Goal: Use online tool/utility: Utilize a website feature to perform a specific function

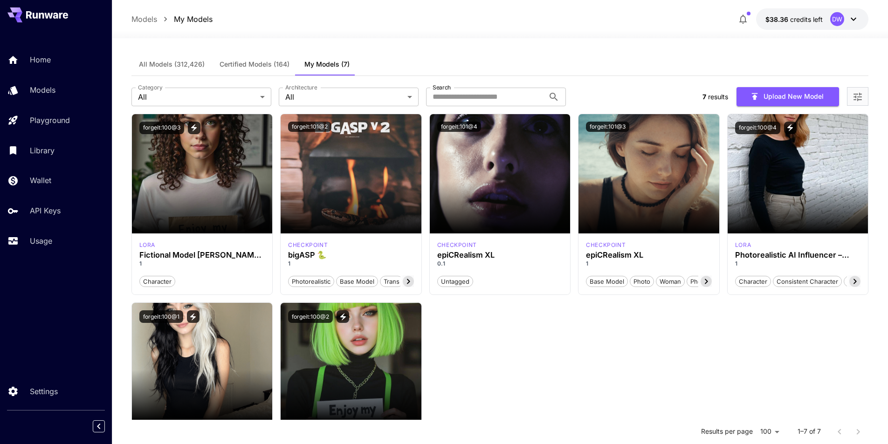
click at [636, 348] on div "Launch in Playground forgeit:100@3 lora Fictional Model Pamela - FLUX 1 charact…" at bounding box center [499, 299] width 737 height 371
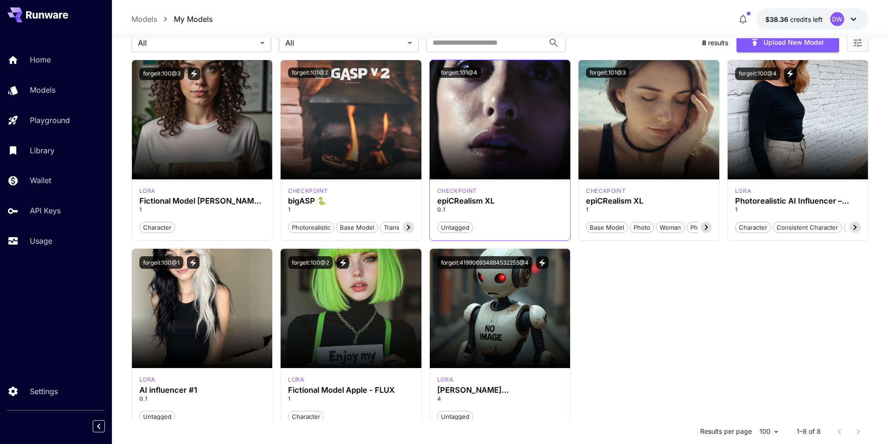
scroll to position [47, 0]
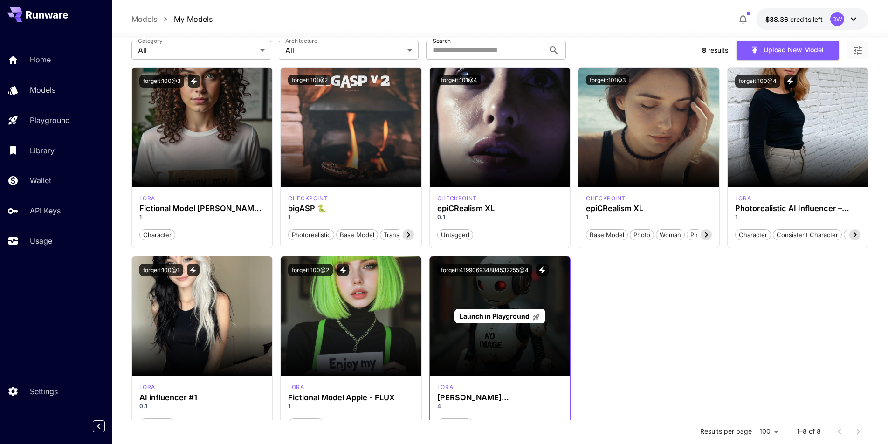
click at [494, 318] on span "Launch in Playground" at bounding box center [495, 316] width 70 height 8
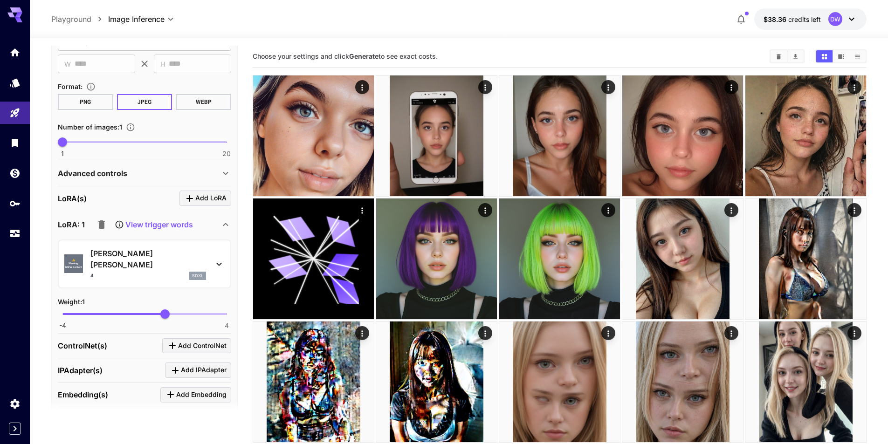
scroll to position [140, 0]
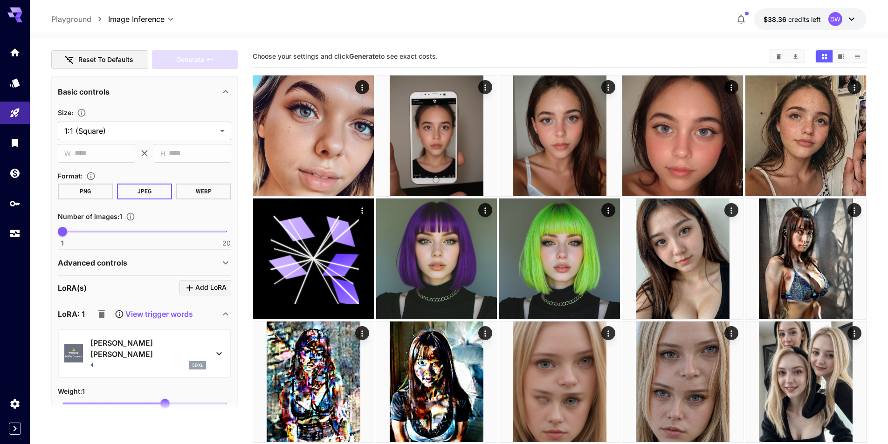
click at [161, 311] on p "View trigger words" at bounding box center [159, 314] width 68 height 11
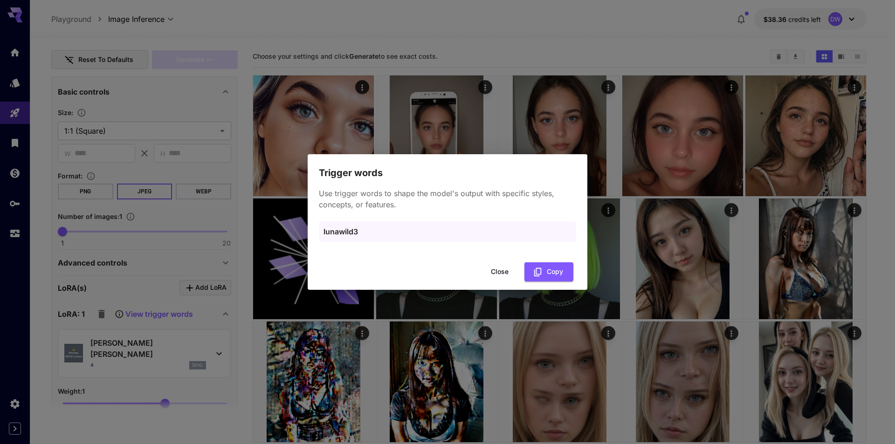
click at [503, 271] on button "Close" at bounding box center [500, 271] width 42 height 19
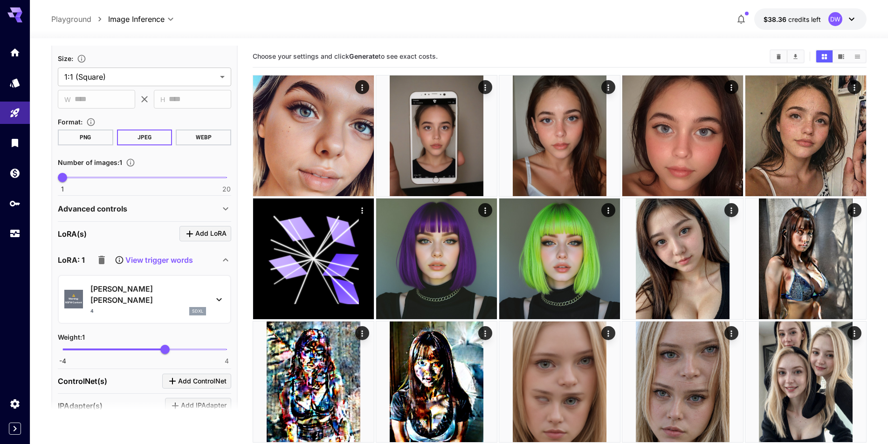
scroll to position [69, 0]
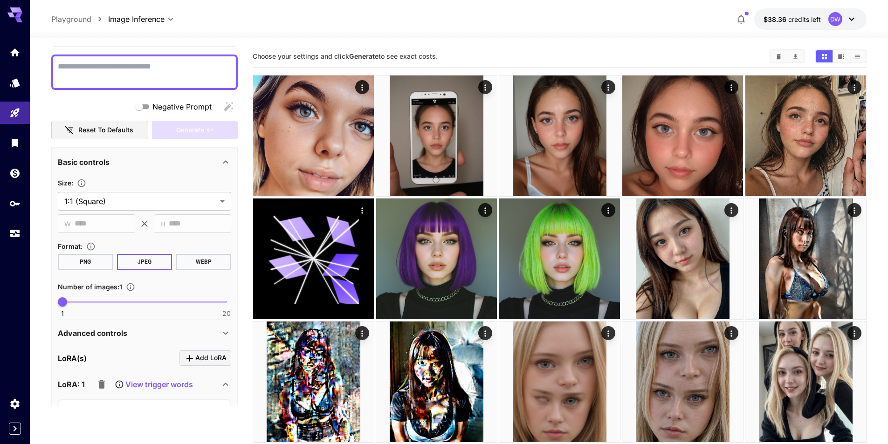
click at [131, 74] on textarea "Negative Prompt" at bounding box center [144, 72] width 173 height 22
type textarea "*********"
click at [201, 129] on span "Generate" at bounding box center [190, 130] width 28 height 12
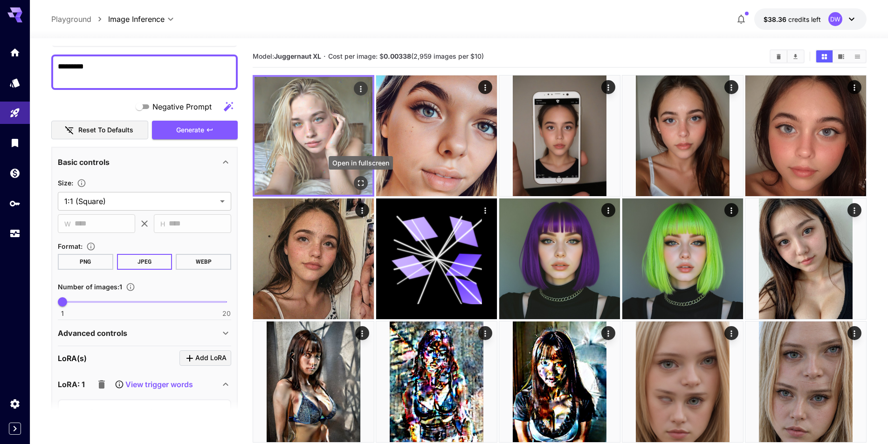
click at [363, 185] on icon "Open in fullscreen" at bounding box center [361, 183] width 6 height 6
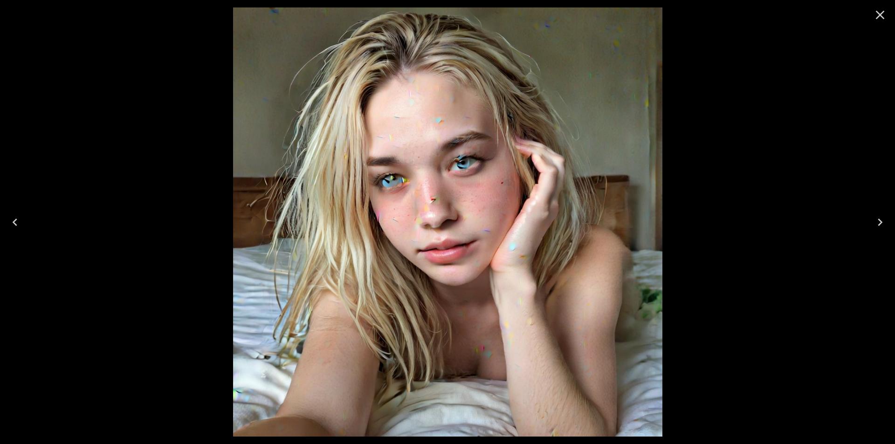
click at [879, 15] on icon "Close" at bounding box center [880, 15] width 9 height 9
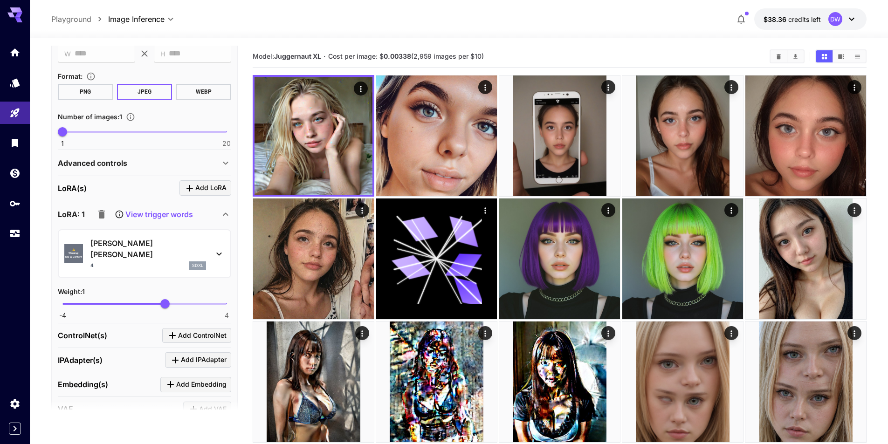
scroll to position [256, 0]
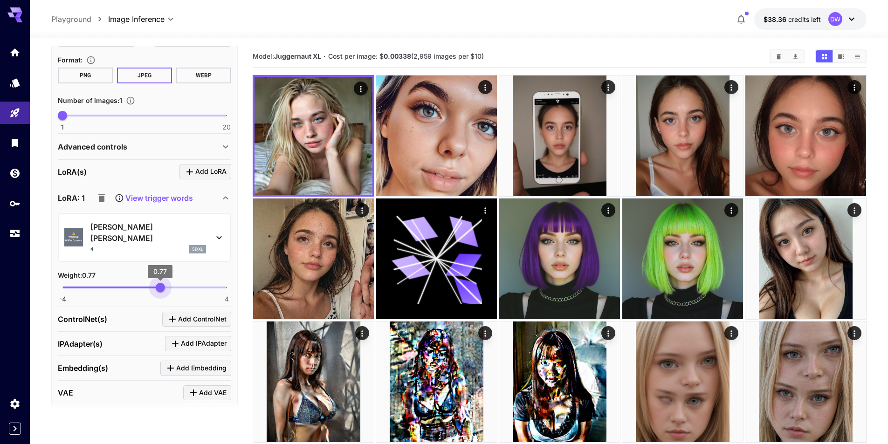
type input "****"
click at [159, 283] on span "0.73" at bounding box center [159, 287] width 9 height 9
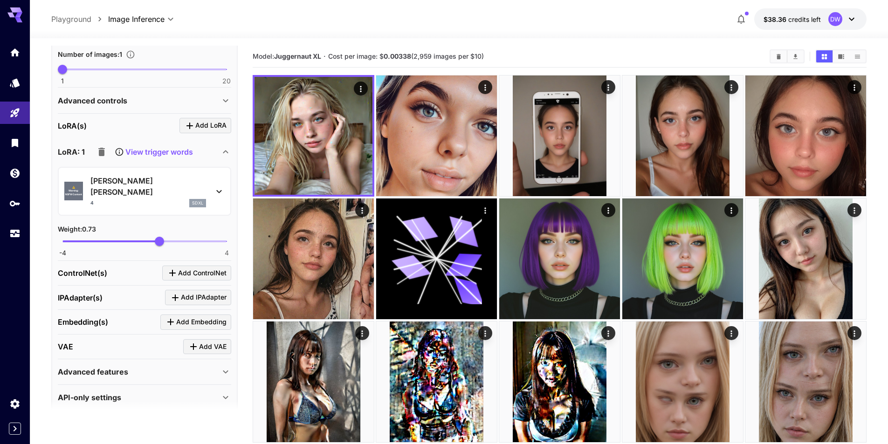
scroll to position [302, 0]
click at [126, 103] on p "Advanced controls" at bounding box center [92, 100] width 69 height 11
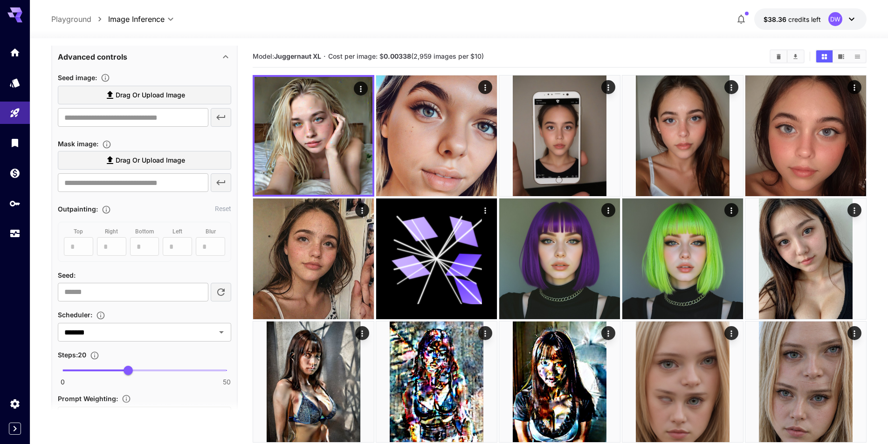
scroll to position [396, 0]
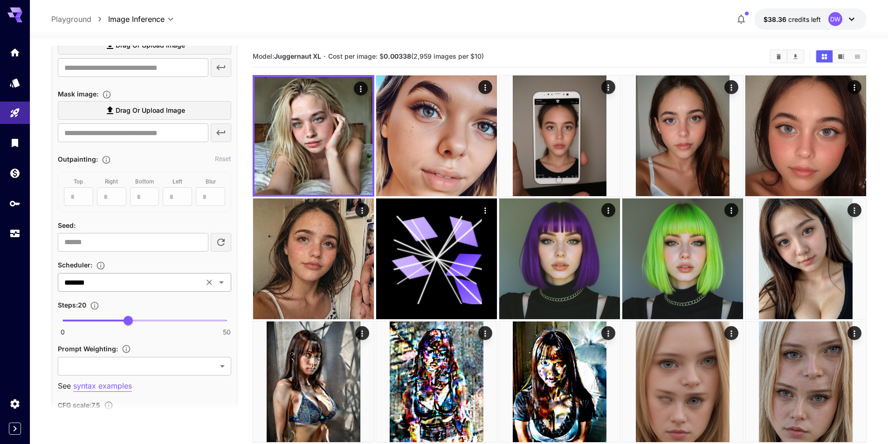
click at [110, 288] on input "*******" at bounding box center [131, 282] width 140 height 13
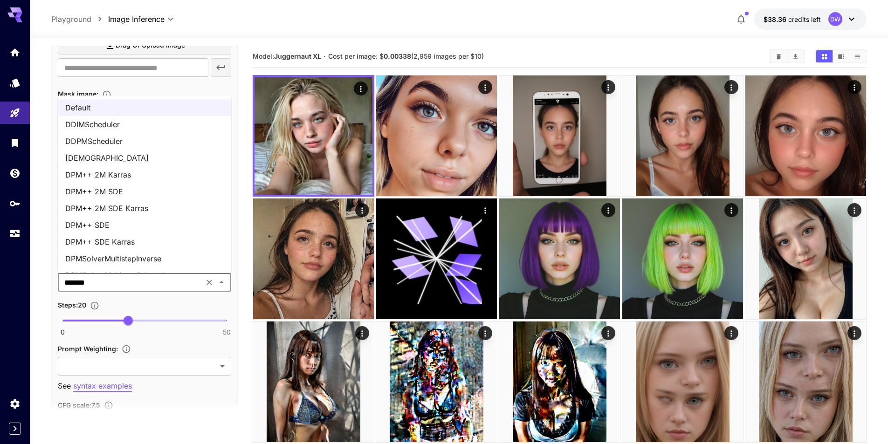
click at [144, 211] on li "DPM++ 2M SDE Karras" at bounding box center [144, 208] width 173 height 17
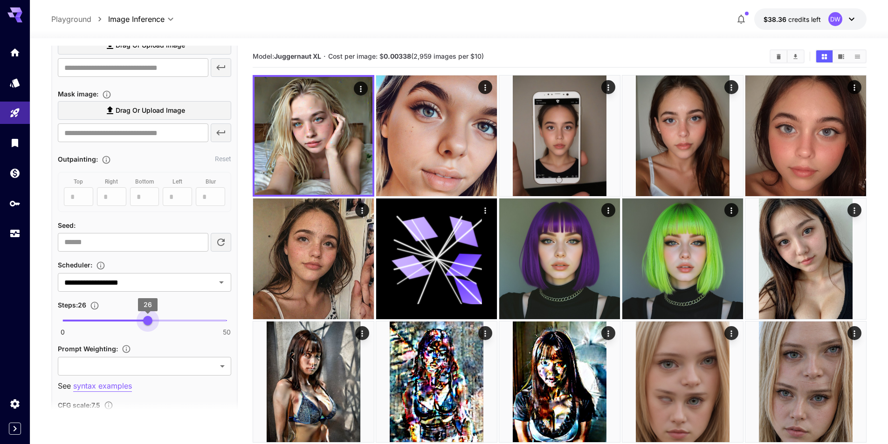
type input "**"
drag, startPoint x: 131, startPoint y: 322, endPoint x: 150, endPoint y: 323, distance: 19.2
click at [150, 323] on span "27" at bounding box center [150, 320] width 9 height 9
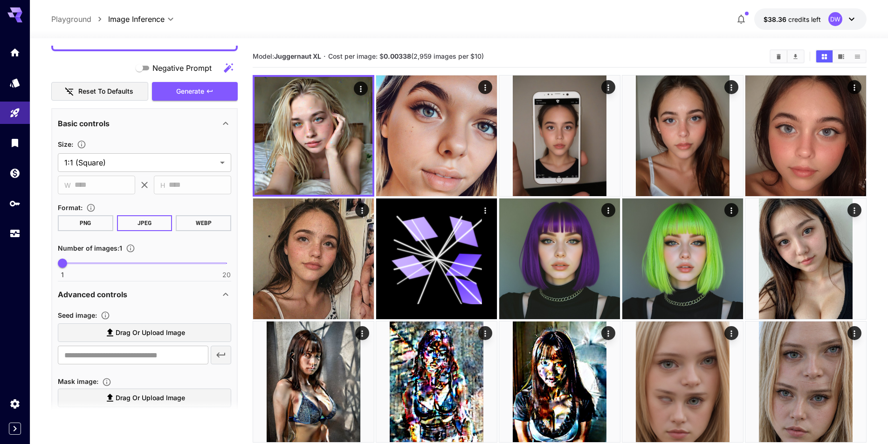
scroll to position [23, 0]
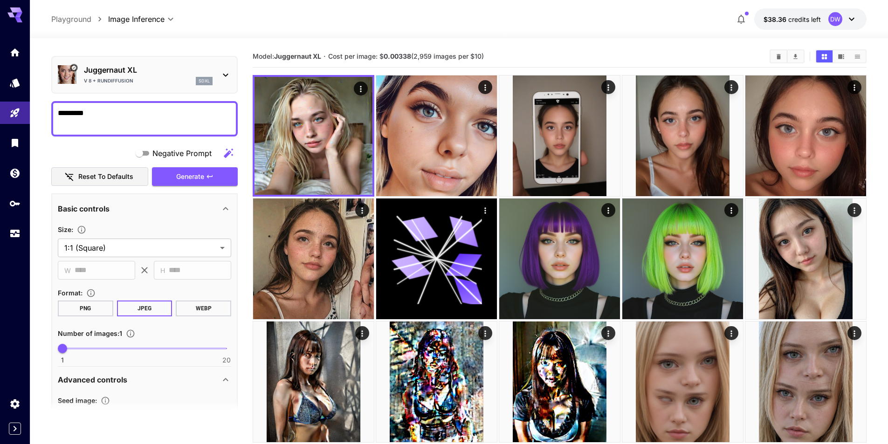
click at [111, 111] on textarea "*********" at bounding box center [144, 119] width 173 height 22
type textarea "**********"
click at [202, 177] on span "Generate" at bounding box center [190, 177] width 28 height 12
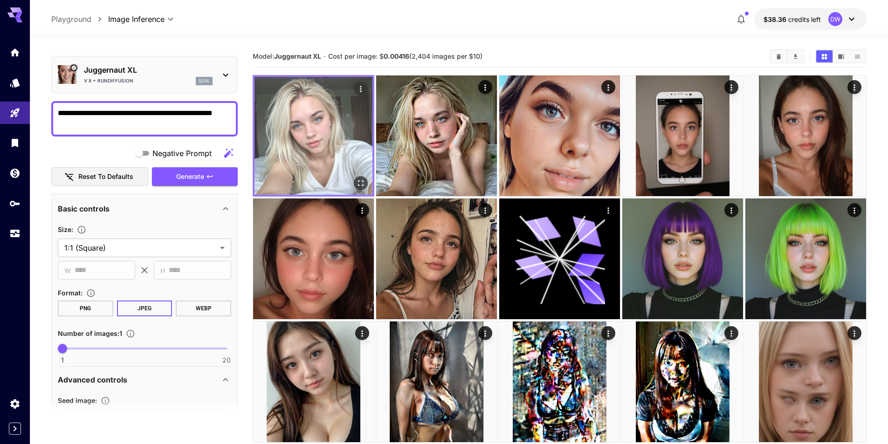
click at [357, 182] on icon "Open in fullscreen" at bounding box center [360, 182] width 9 height 9
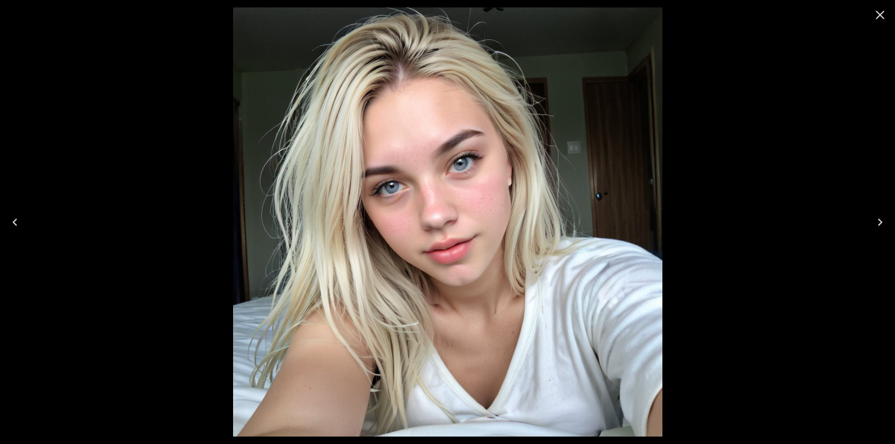
click at [876, 13] on icon "Close" at bounding box center [879, 14] width 15 height 15
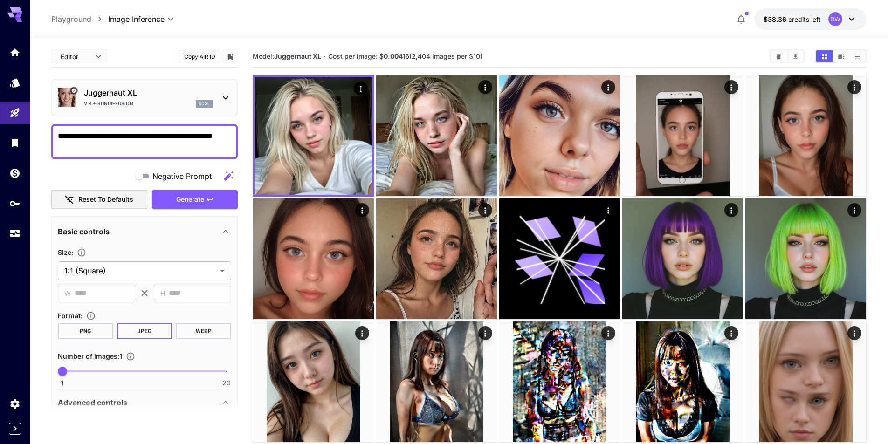
scroll to position [23, 0]
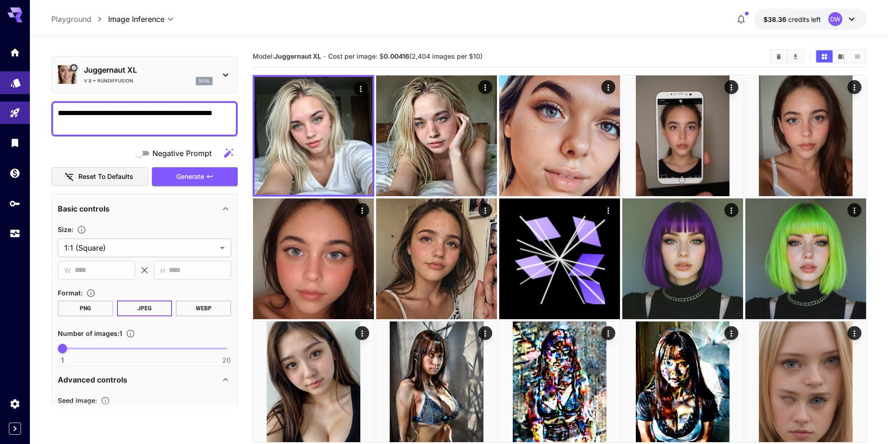
click at [12, 86] on link at bounding box center [15, 82] width 30 height 23
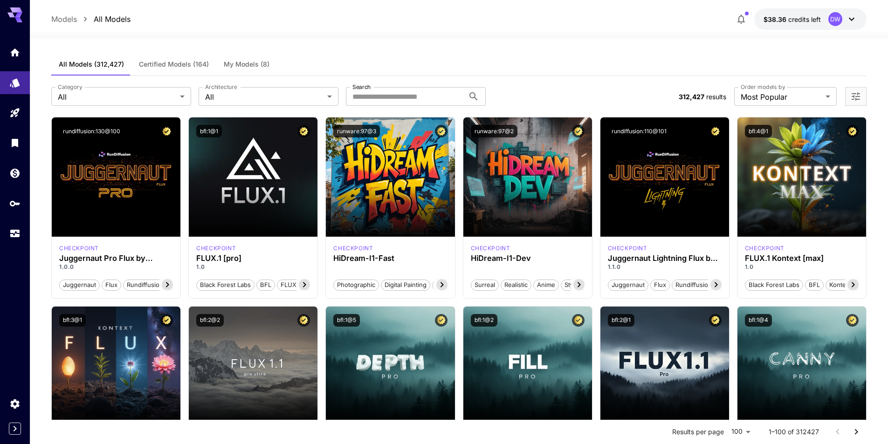
click at [256, 60] on span "My Models (8)" at bounding box center [247, 64] width 46 height 8
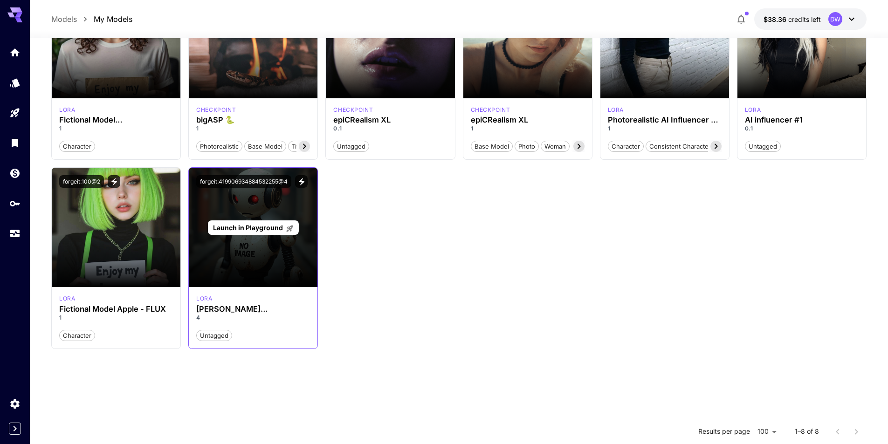
scroll to position [140, 0]
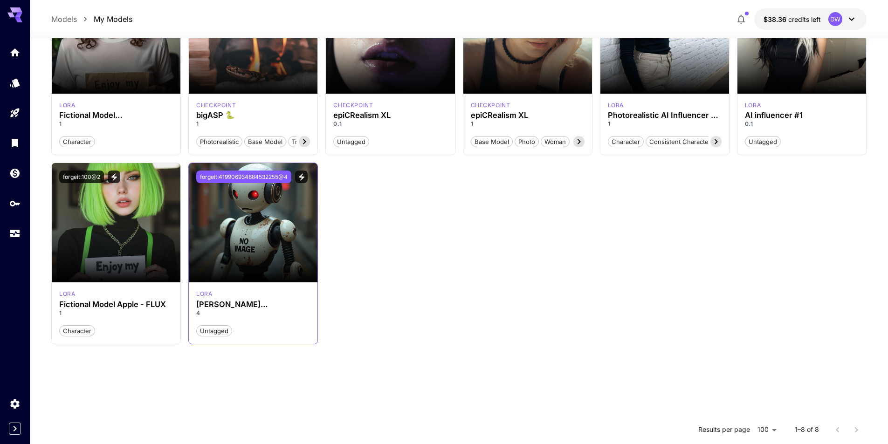
click at [265, 178] on button "forgeit:419906934884532255@4" at bounding box center [243, 177] width 95 height 13
